Goal: Task Accomplishment & Management: Manage account settings

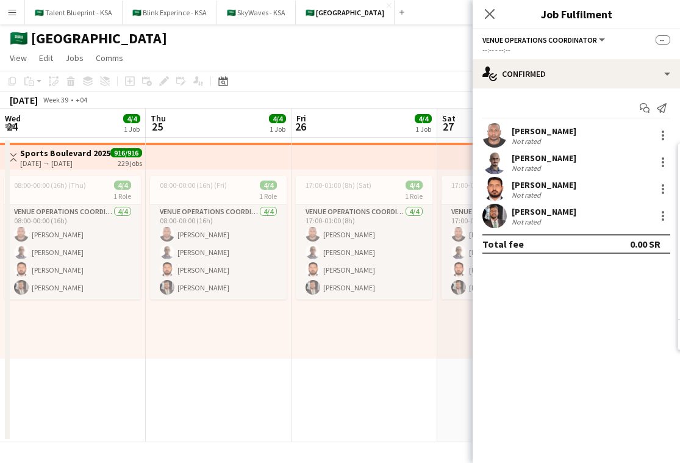
scroll to position [0, 370]
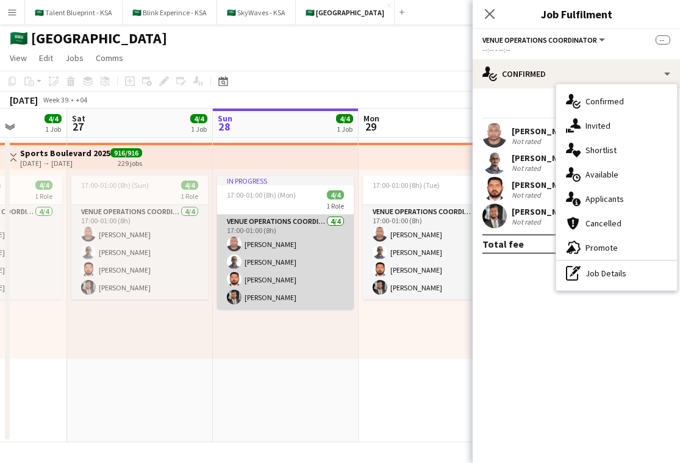
click at [327, 228] on app-card-role "VENUE OPERATIONS COORDINATOR [DATE] 17:00-01:00 (8h) [PERSON_NAME] [PERSON_NAME…" at bounding box center [285, 262] width 137 height 95
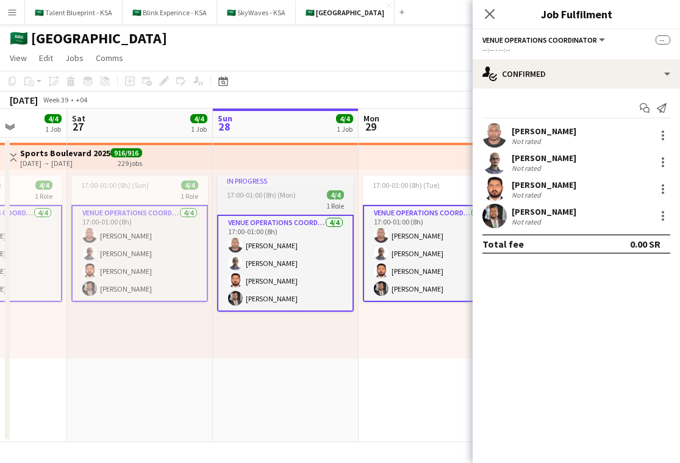
click at [310, 198] on div "17:00-01:00 (8h) (Mon) 4/4" at bounding box center [285, 194] width 137 height 9
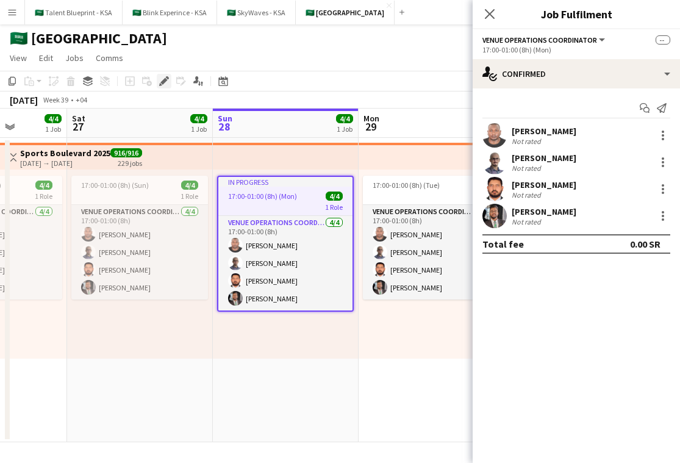
click at [164, 80] on icon at bounding box center [163, 81] width 7 height 7
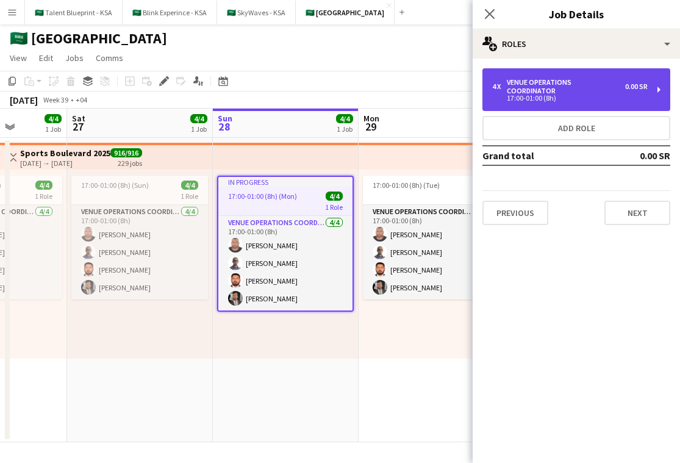
click at [591, 95] on div "17:00-01:00 (8h)" at bounding box center [570, 98] width 156 height 6
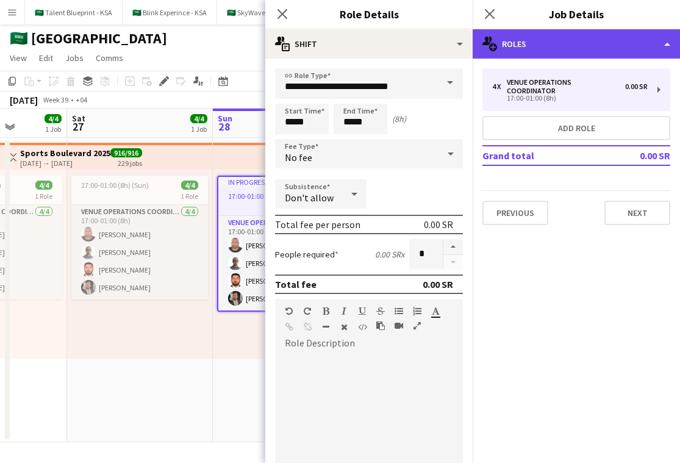
click at [630, 48] on div "multiple-users-add Roles" at bounding box center [576, 43] width 207 height 29
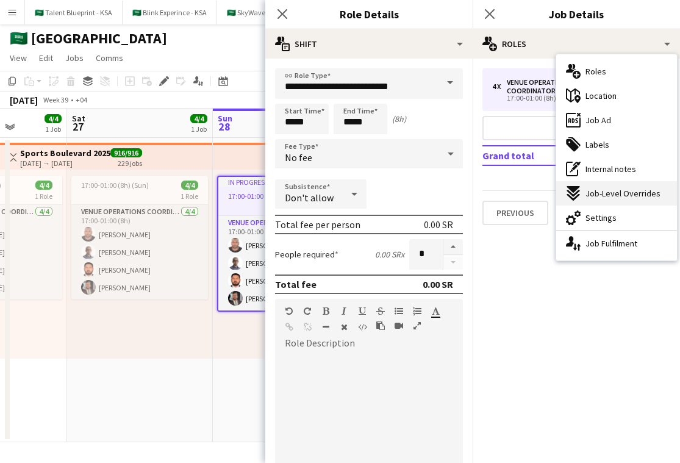
click at [623, 198] on span "Job-Level Overrides" at bounding box center [623, 193] width 75 height 11
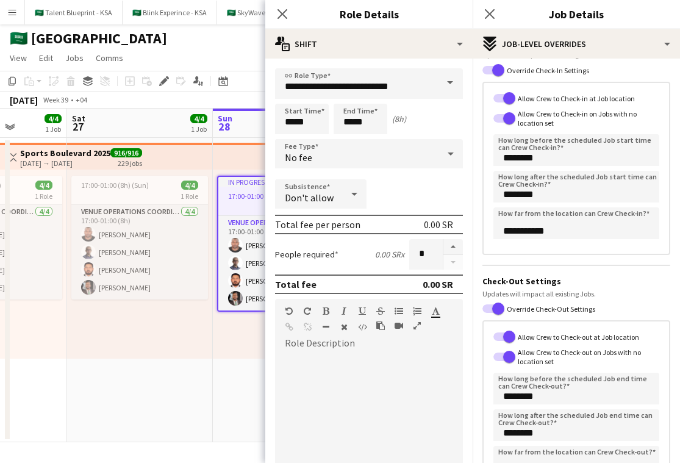
scroll to position [104, 0]
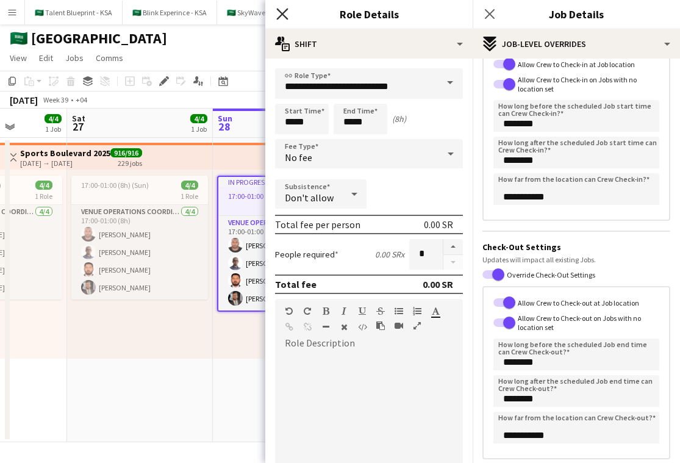
click at [285, 9] on icon "Close pop-in" at bounding box center [282, 14] width 12 height 12
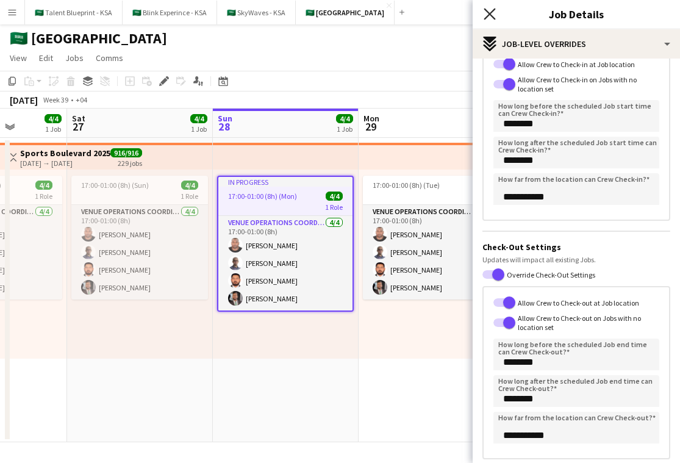
click at [492, 10] on icon "Close pop-in" at bounding box center [490, 14] width 12 height 12
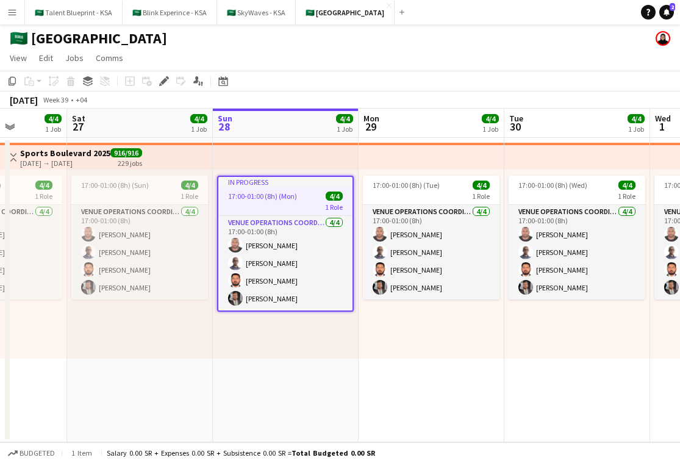
click at [404, 78] on app-toolbar "Copy Paste Paste Command V Paste with crew Command Shift V Paste linked Job [GE…" at bounding box center [340, 81] width 680 height 21
